Goal: Information Seeking & Learning: Learn about a topic

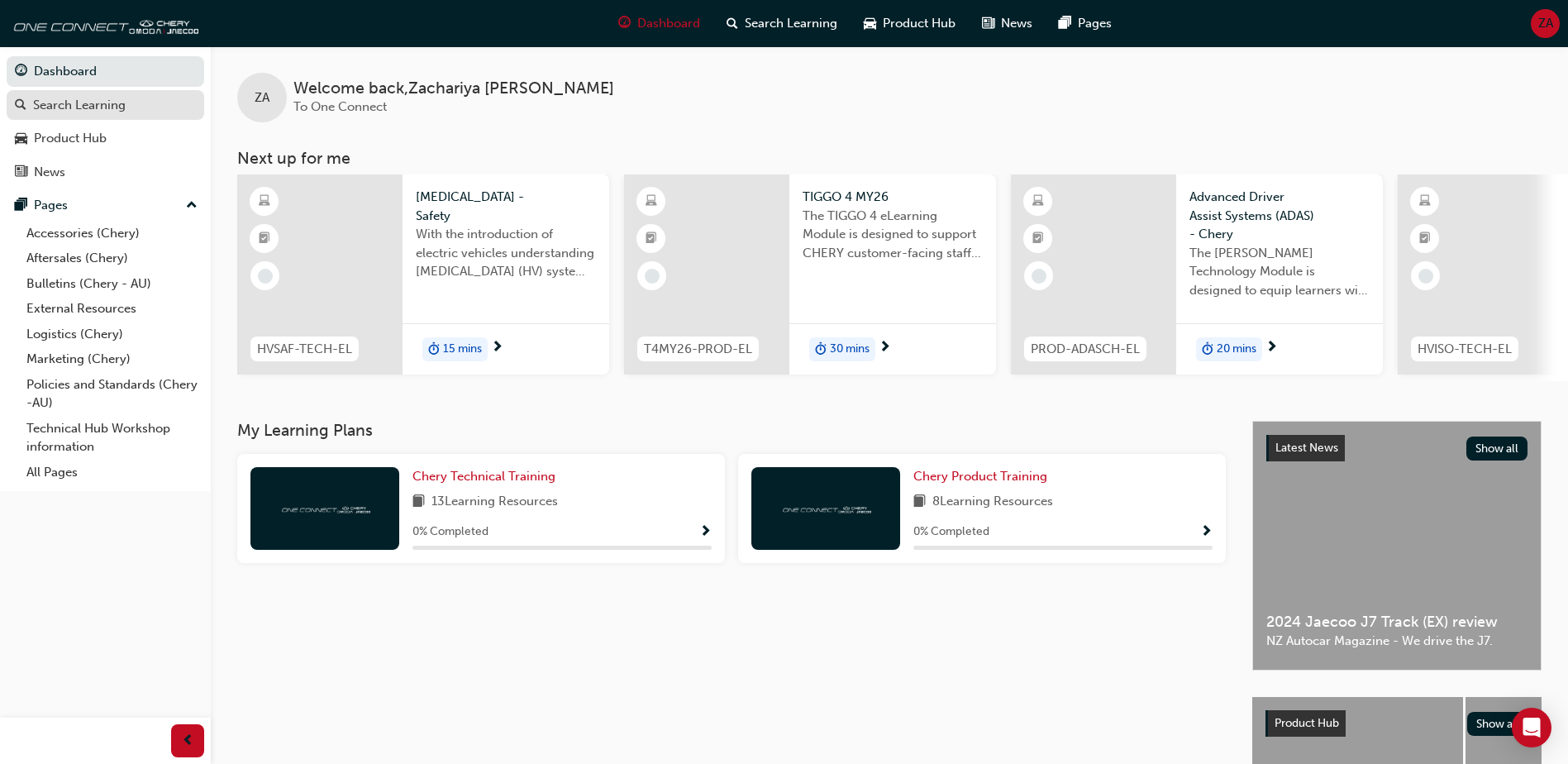
click at [152, 111] on div "Search Learning" at bounding box center [105, 105] width 181 height 21
